Goal: Find specific page/section: Find specific page/section

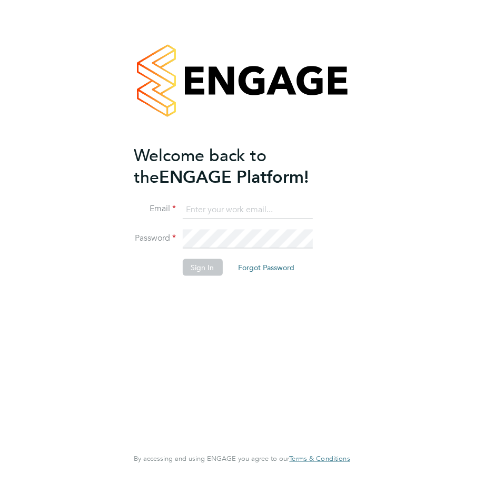
type input "[EMAIL_ADDRESS][DOMAIN_NAME]"
click at [198, 269] on button "Sign In" at bounding box center [202, 267] width 40 height 17
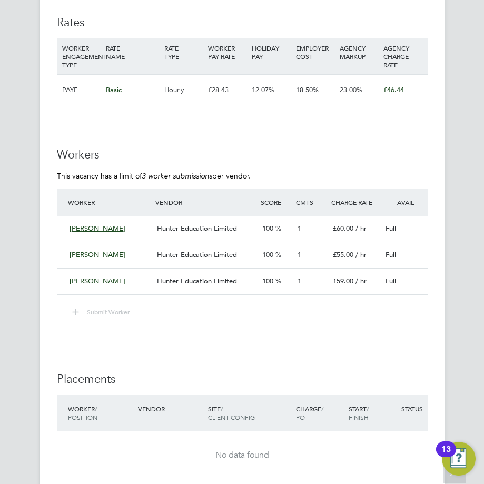
scroll to position [2100, 0]
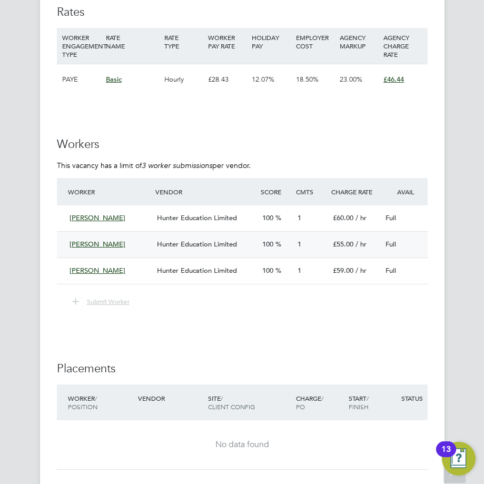
click at [364, 247] on span "/ hr" at bounding box center [361, 244] width 11 height 9
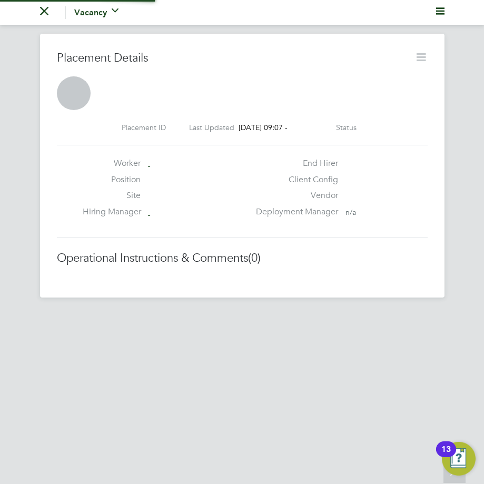
scroll to position [5, 5]
